Goal: Transaction & Acquisition: Download file/media

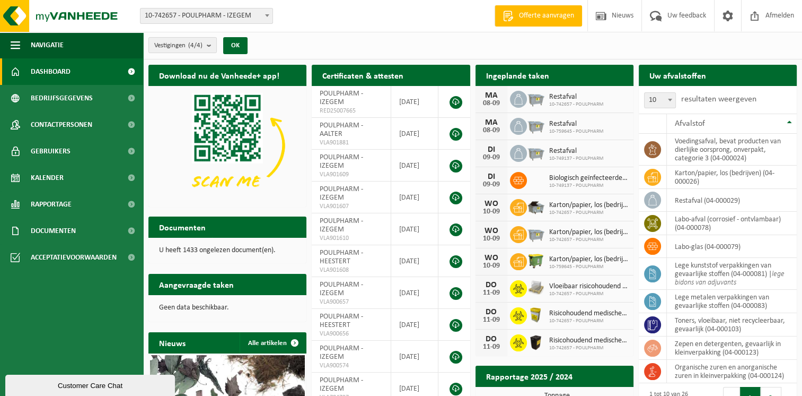
click at [380, 73] on h2 "Certificaten & attesten" at bounding box center [363, 75] width 102 height 21
click at [78, 234] on link "Documenten" at bounding box center [71, 230] width 143 height 27
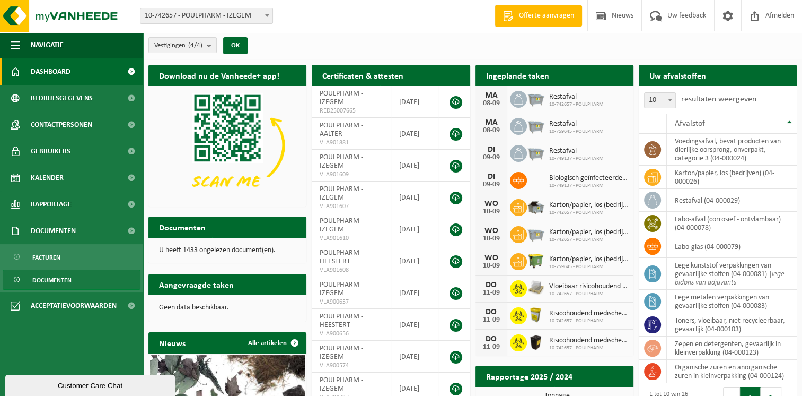
click at [63, 286] on span "Documenten" at bounding box center [51, 280] width 39 height 20
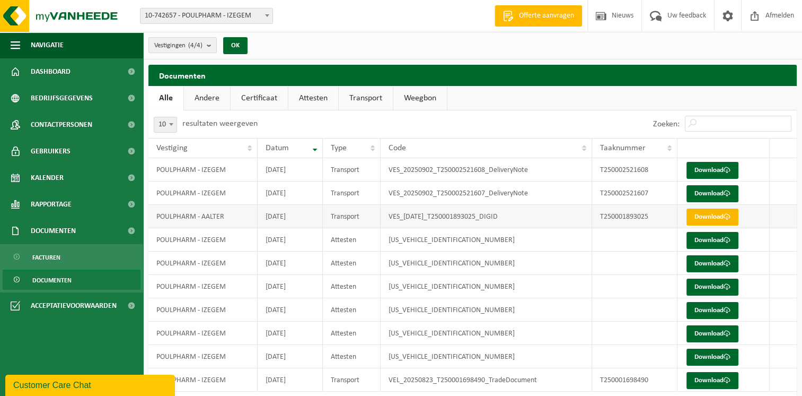
click at [713, 221] on link "Download" at bounding box center [713, 216] width 52 height 17
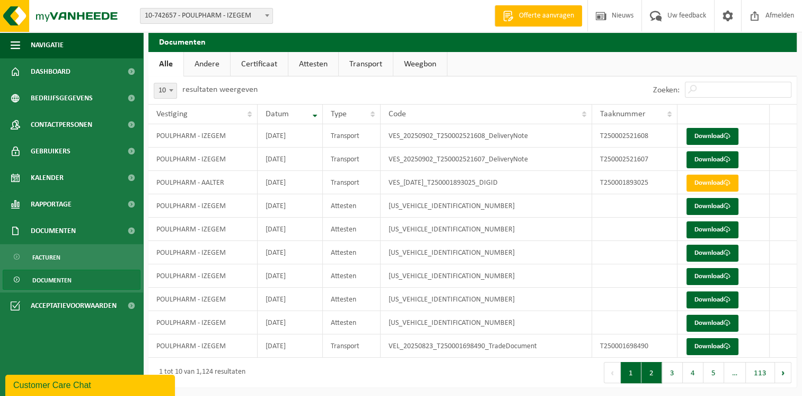
click at [657, 376] on button "2" at bounding box center [652, 372] width 21 height 21
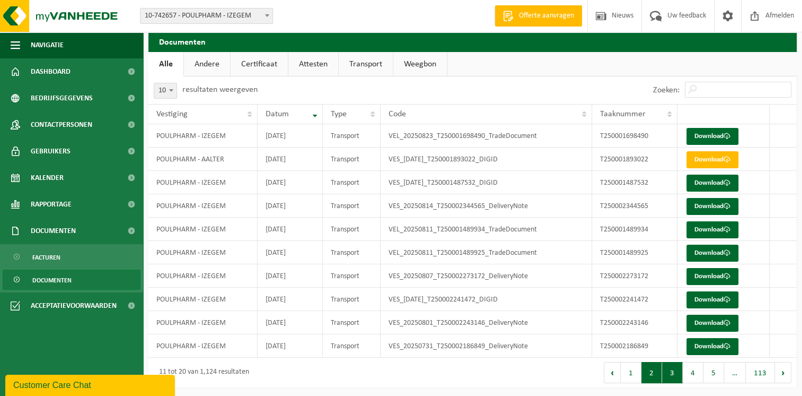
click at [681, 368] on button "3" at bounding box center [672, 372] width 21 height 21
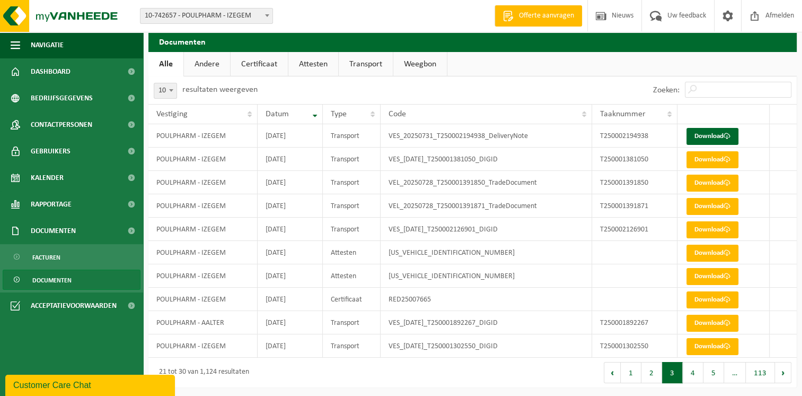
click at [326, 67] on link "Attesten" at bounding box center [313, 64] width 50 height 24
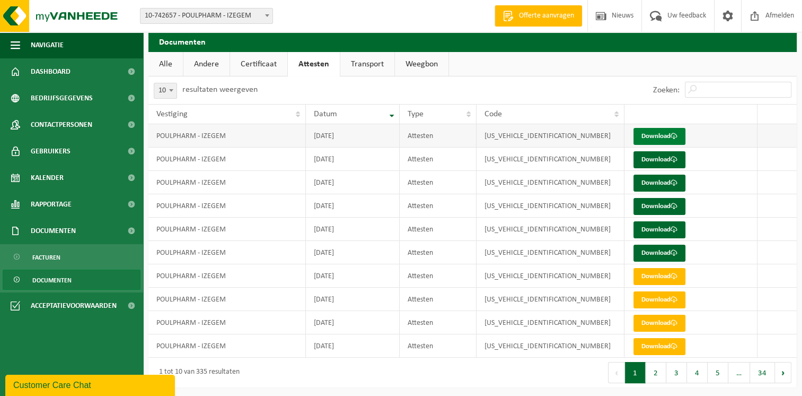
click at [640, 133] on link "Download" at bounding box center [660, 136] width 52 height 17
click at [675, 157] on span at bounding box center [674, 159] width 7 height 7
click at [660, 205] on link "Download" at bounding box center [660, 206] width 52 height 17
click at [658, 139] on link "Download" at bounding box center [660, 136] width 52 height 17
click at [668, 187] on link "Download" at bounding box center [660, 182] width 52 height 17
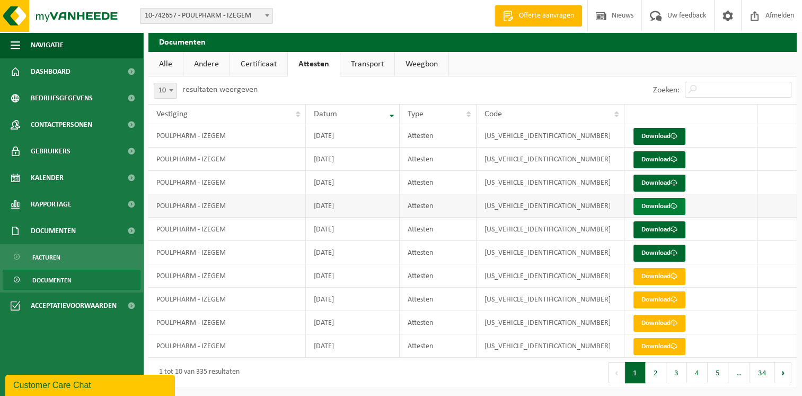
click at [668, 203] on link "Download" at bounding box center [660, 206] width 52 height 17
click at [668, 225] on link "Download" at bounding box center [660, 229] width 52 height 17
click at [676, 251] on span at bounding box center [674, 252] width 7 height 7
